Goal: Submit feedback/report problem: Submit feedback/report problem

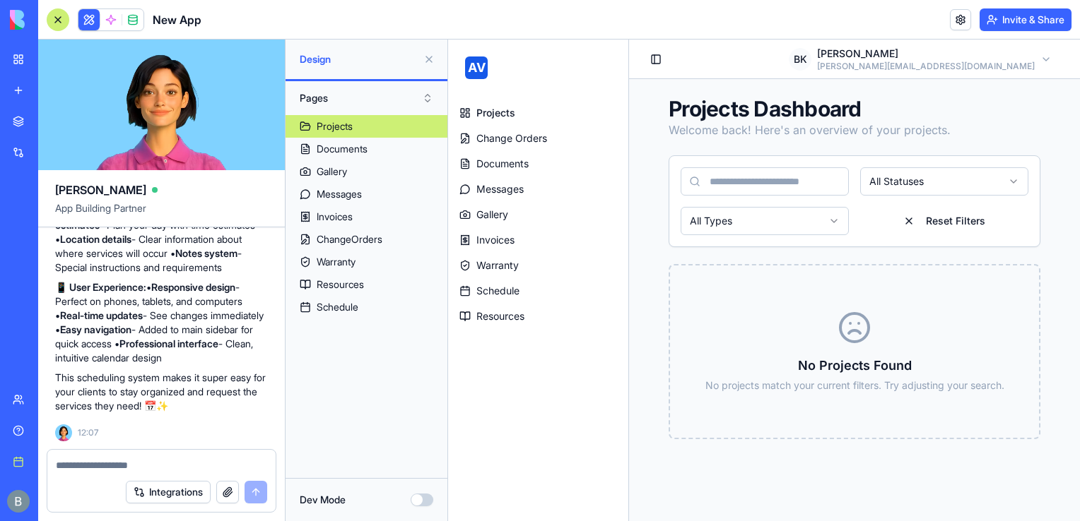
click at [17, 58] on link "My workspace" at bounding box center [32, 59] width 57 height 28
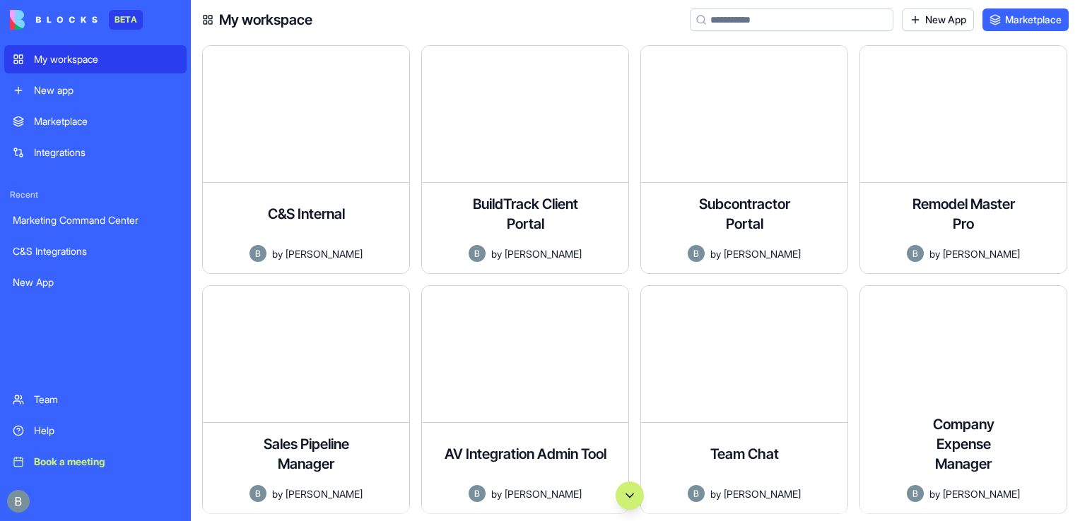
click at [747, 16] on input at bounding box center [792, 19] width 204 height 23
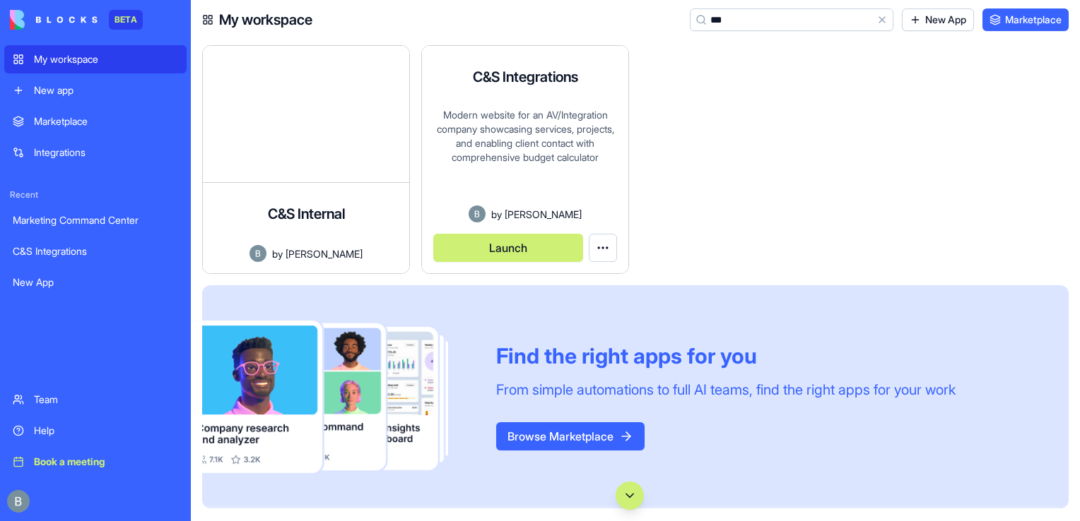
type input "***"
click at [544, 248] on button "Launch" at bounding box center [508, 248] width 150 height 28
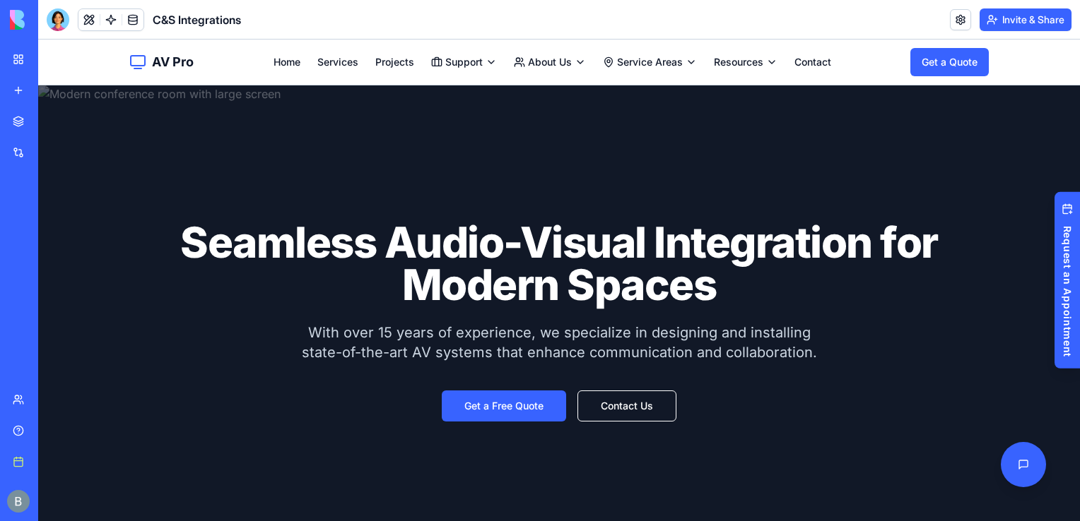
click at [421, 25] on header "C&S Integrations Invite & Share" at bounding box center [559, 20] width 1042 height 40
click at [69, 16] on div "C&S Integrations" at bounding box center [144, 19] width 194 height 23
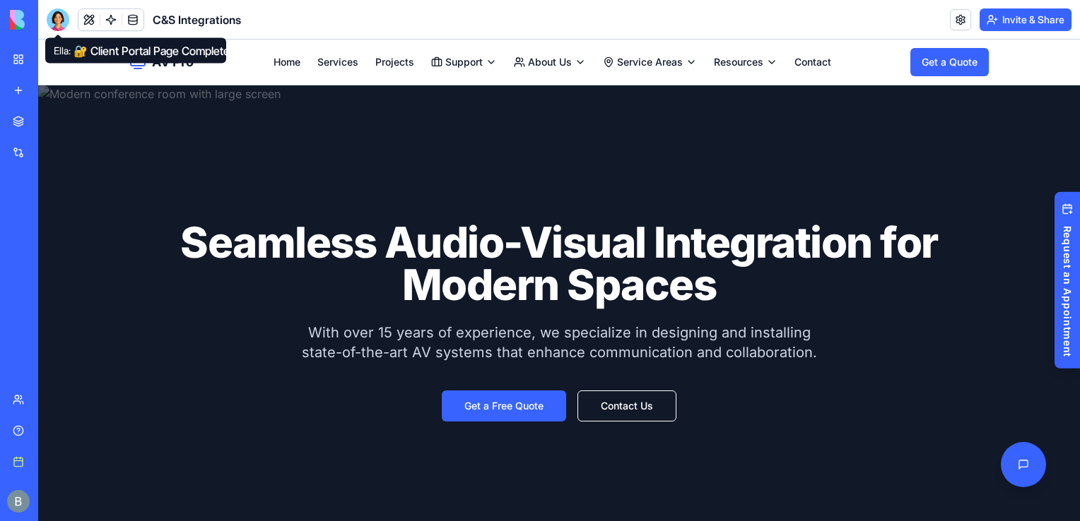
click at [60, 16] on div at bounding box center [58, 19] width 23 height 23
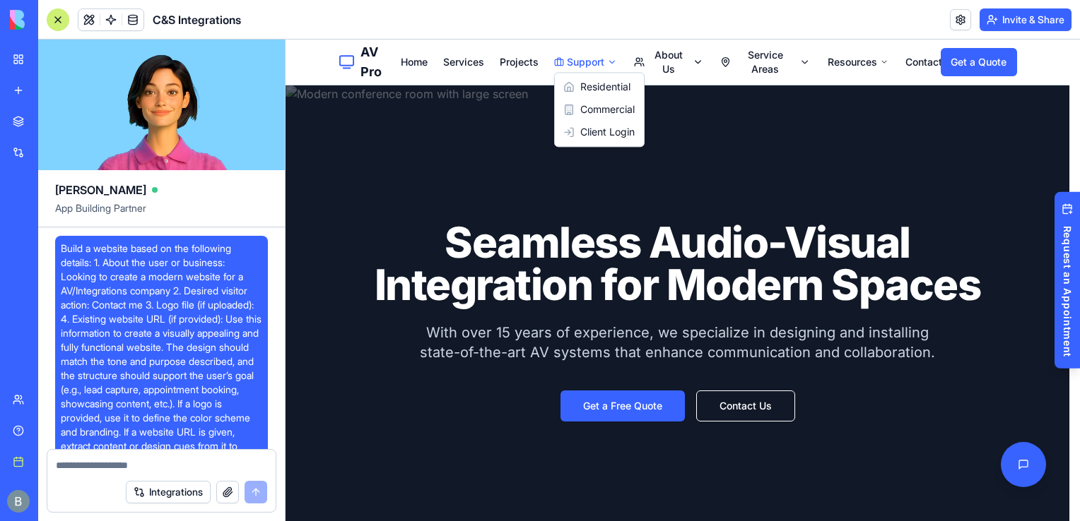
scroll to position [43589, 0]
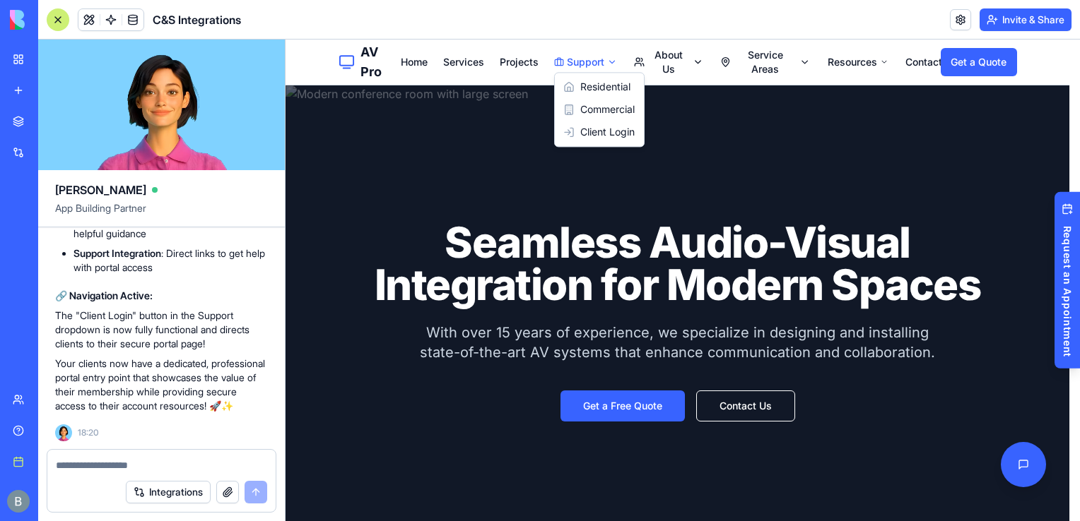
click at [127, 477] on div "Integrations" at bounding box center [161, 493] width 228 height 40
click at [119, 471] on textarea at bounding box center [161, 466] width 211 height 14
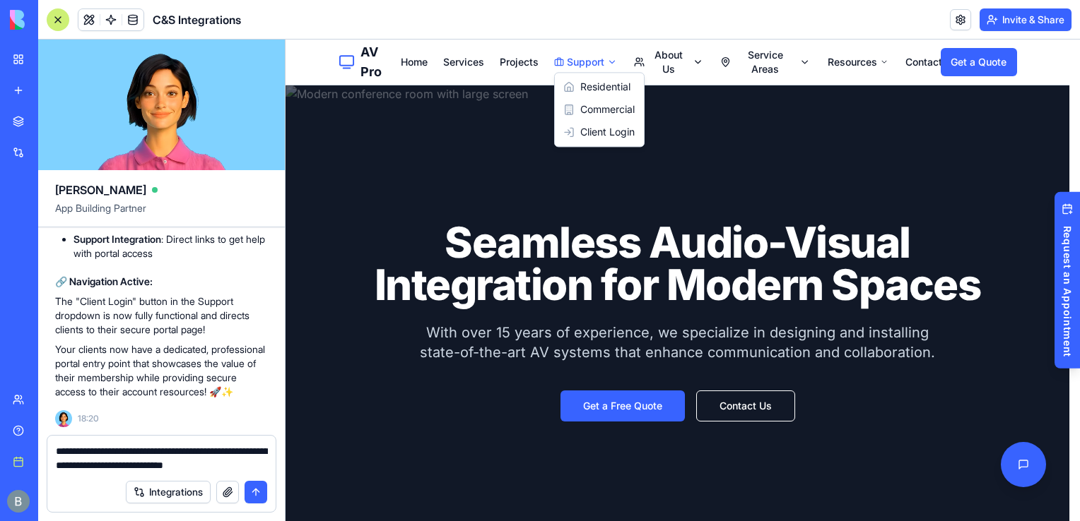
type textarea "**********"
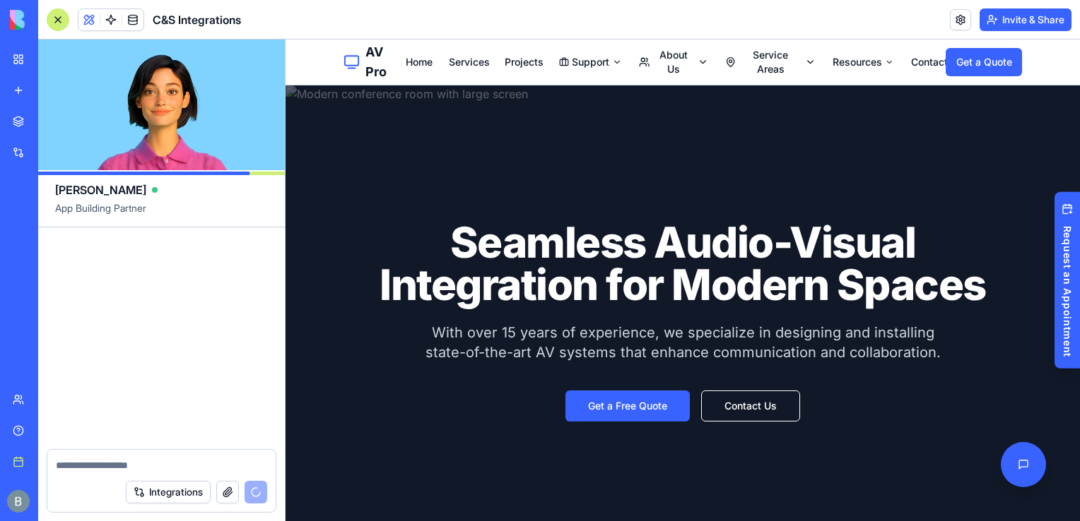
scroll to position [44175, 0]
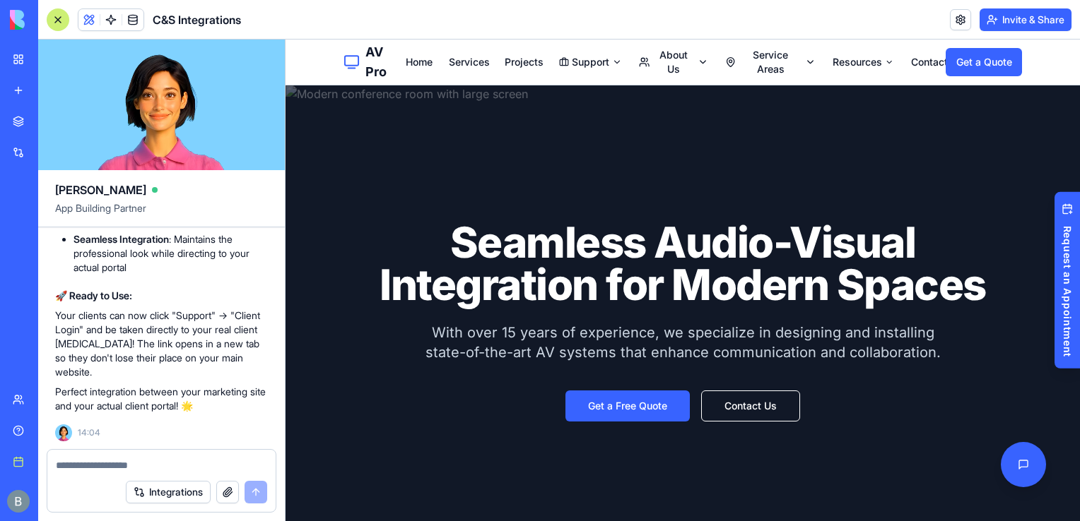
click at [567, 74] on nav "Home Services Projects Support About Us Service Areas Resources Contact" at bounding box center [676, 62] width 540 height 28
click at [573, 52] on nav "Home Services Projects Support About Us Service Areas Resources Contact" at bounding box center [676, 62] width 540 height 28
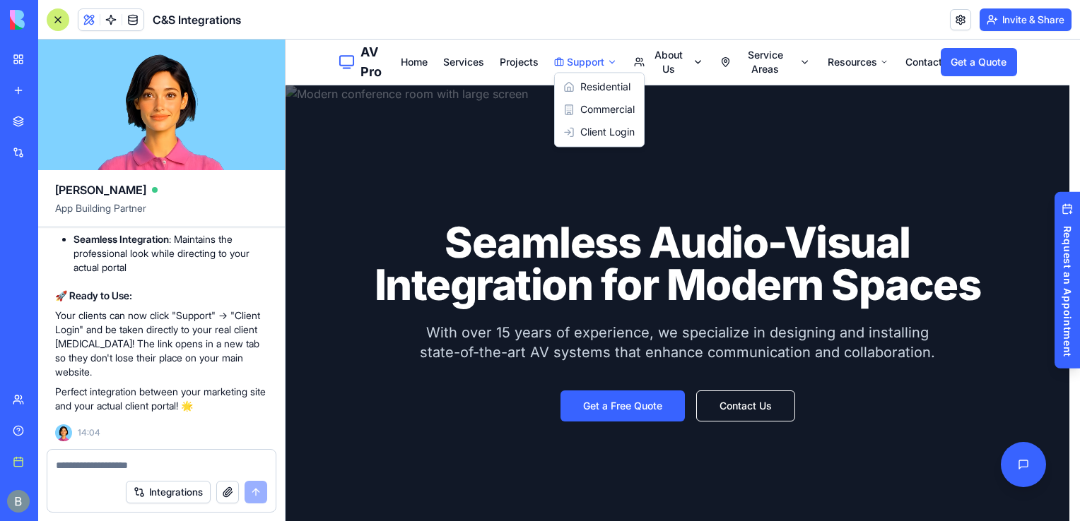
click at [594, 135] on link "Client Login" at bounding box center [599, 132] width 83 height 23
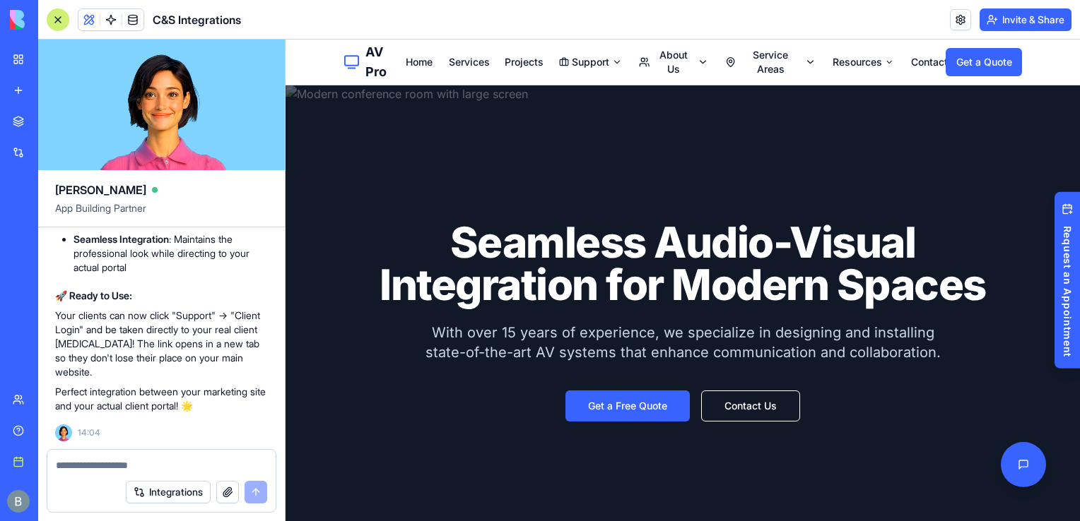
click at [854, 71] on nav "Home Services Projects Support About Us Service Areas Resources Contact" at bounding box center [676, 62] width 540 height 28
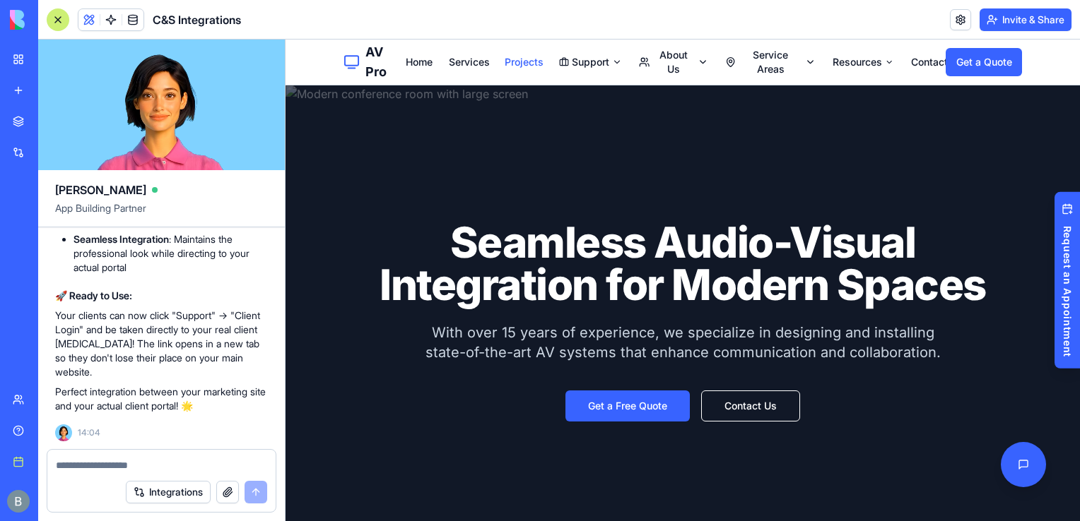
click at [522, 66] on link "Projects" at bounding box center [523, 62] width 37 height 14
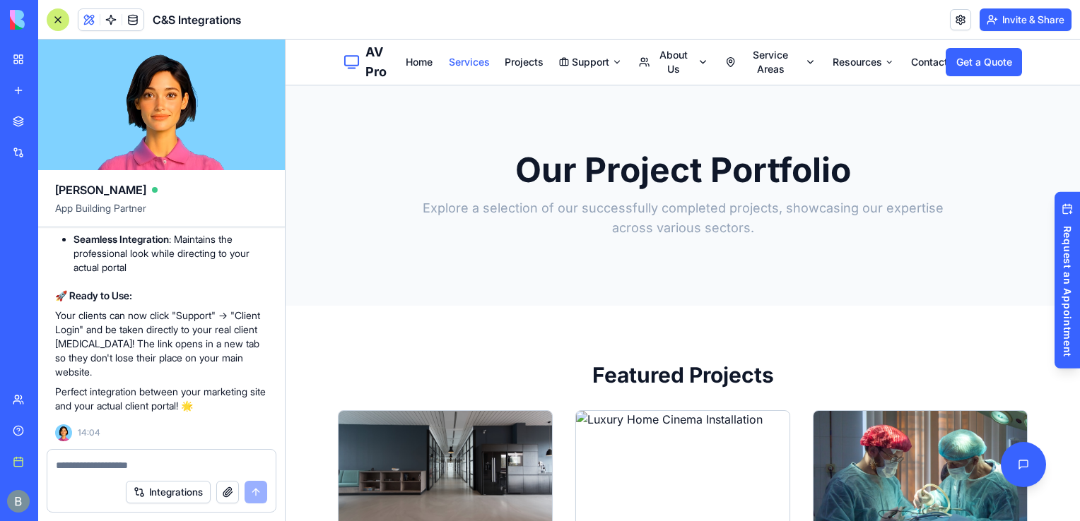
click at [470, 61] on link "Services" at bounding box center [469, 62] width 40 height 14
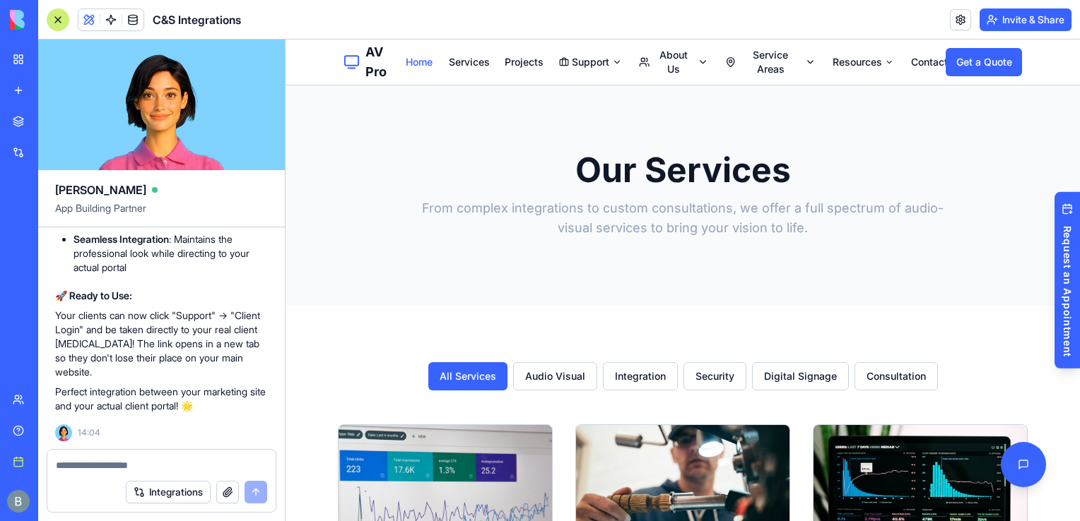
click at [411, 61] on link "Home" at bounding box center [418, 62] width 25 height 14
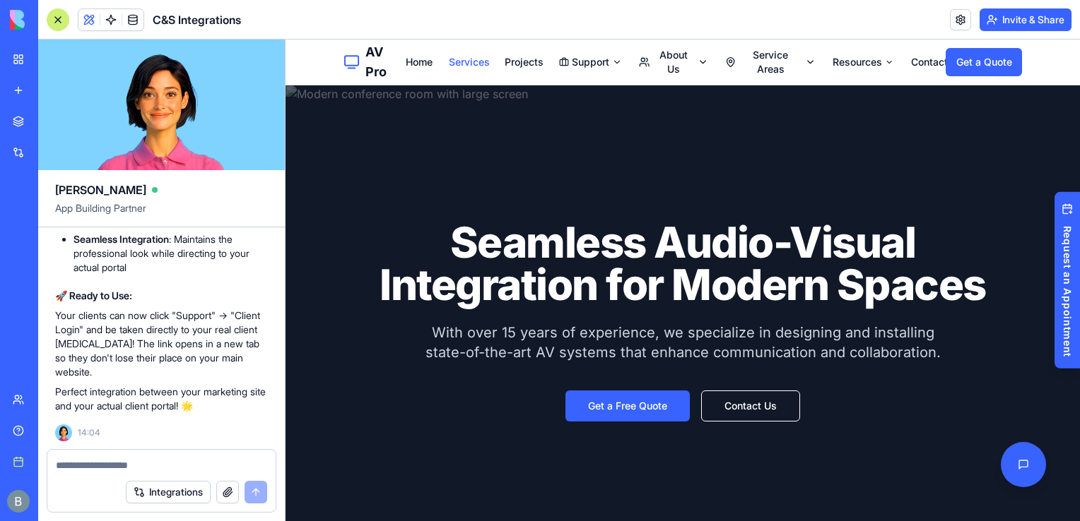
click at [475, 69] on link "Services" at bounding box center [469, 62] width 40 height 14
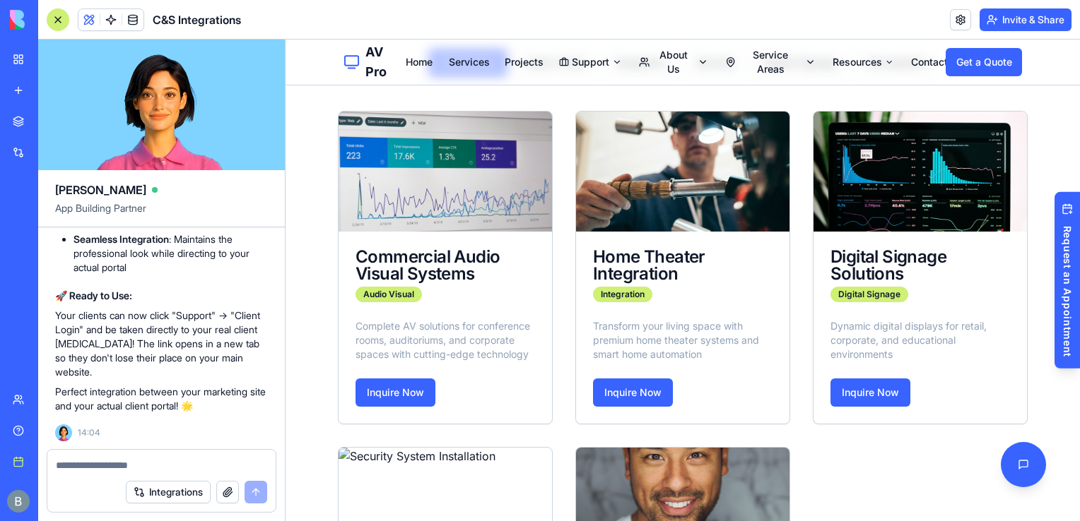
scroll to position [317, 0]
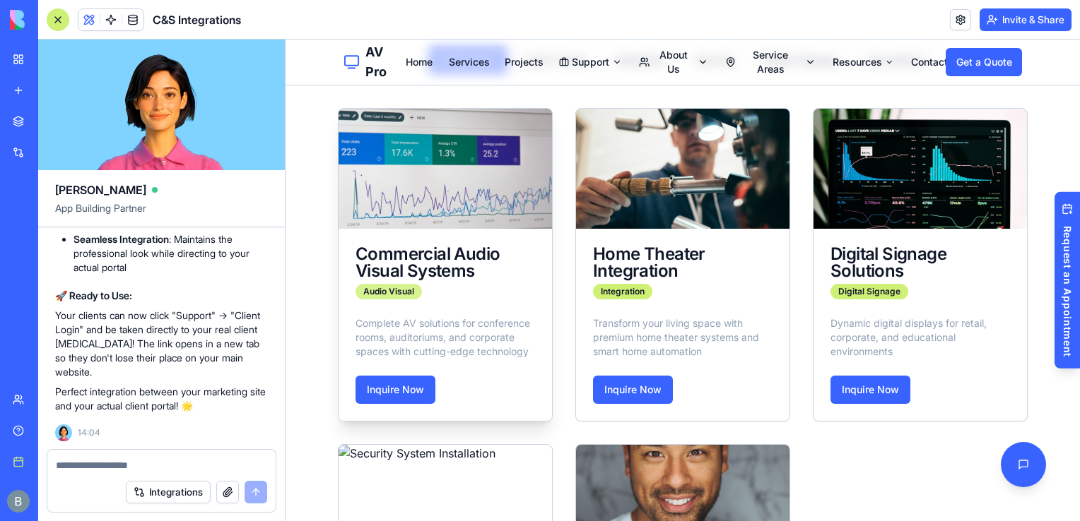
click at [398, 294] on div "Audio Visual" at bounding box center [388, 292] width 66 height 16
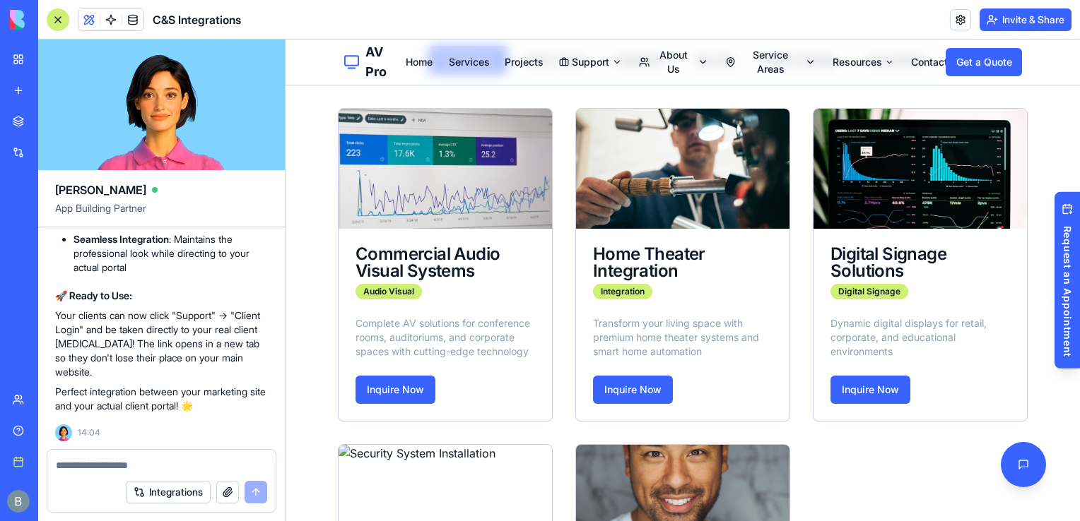
click at [124, 458] on div at bounding box center [161, 461] width 228 height 23
click at [110, 466] on textarea at bounding box center [162, 466] width 212 height 14
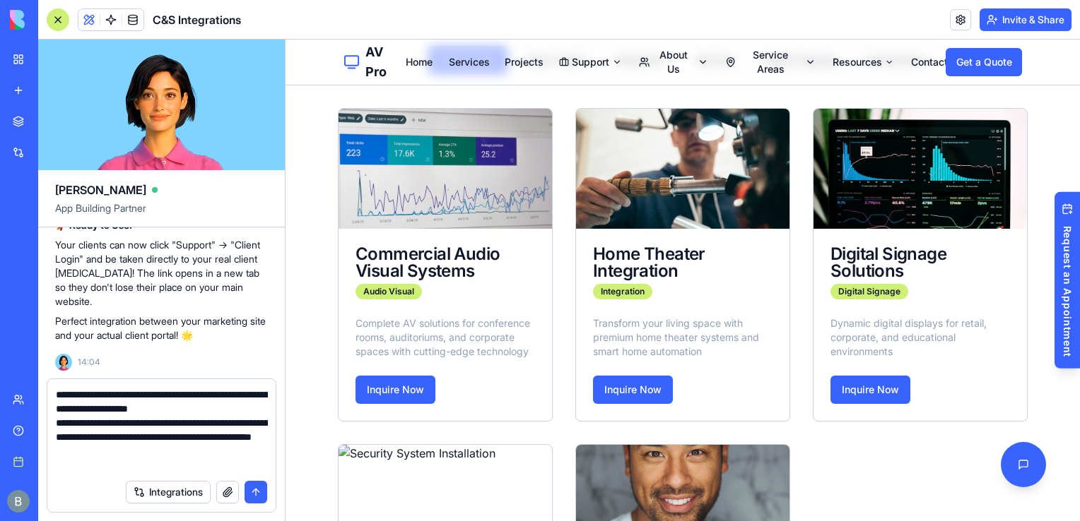
type textarea "**********"
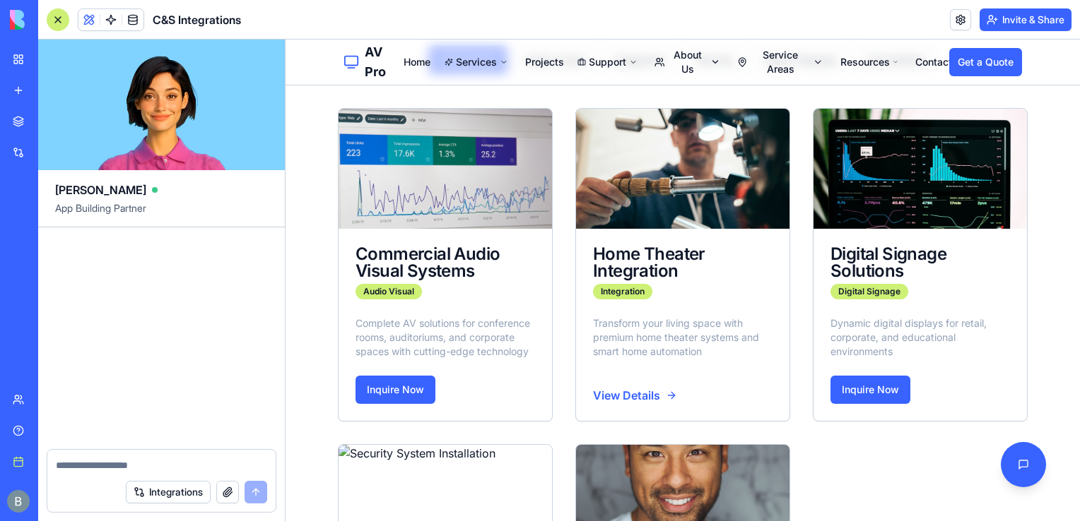
scroll to position [45241, 0]
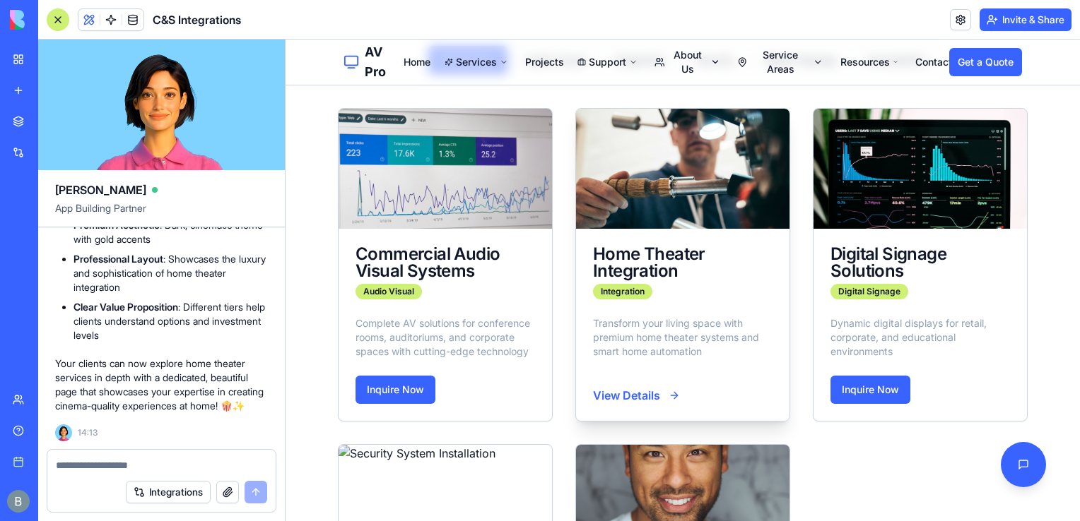
click at [609, 397] on div "View Details" at bounding box center [635, 395] width 84 height 17
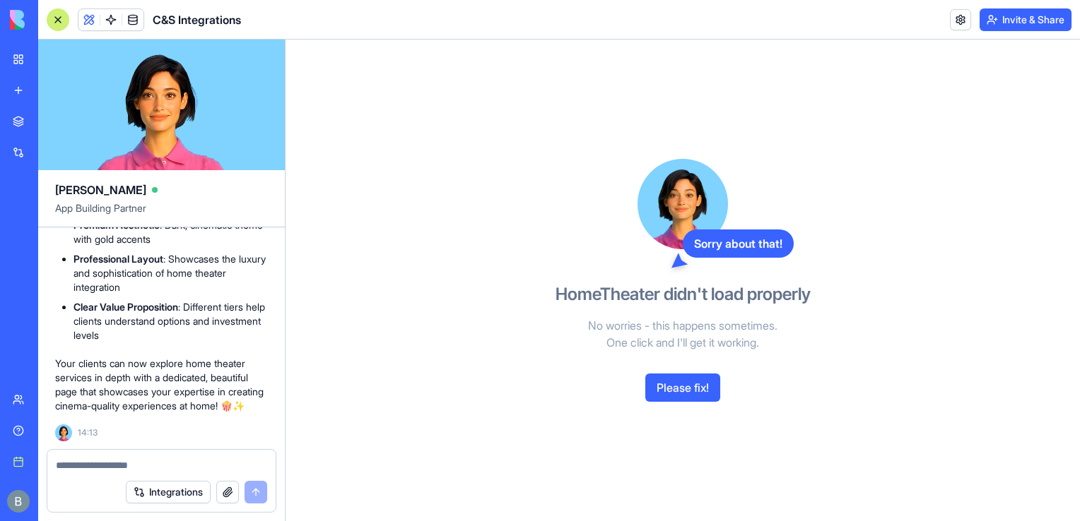
click at [697, 389] on button "Please fix!" at bounding box center [682, 388] width 75 height 28
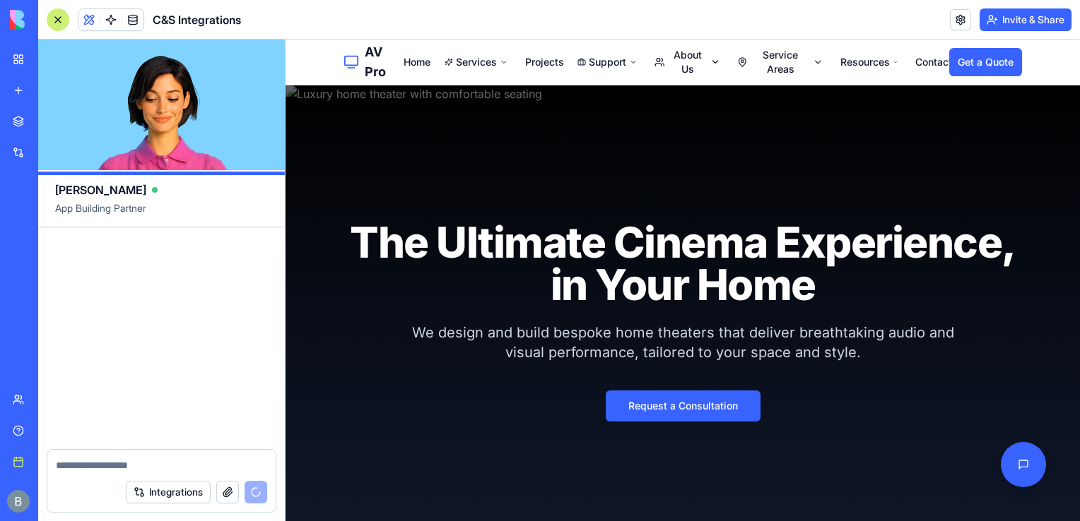
scroll to position [45769, 0]
